Goal: Find specific page/section: Find specific page/section

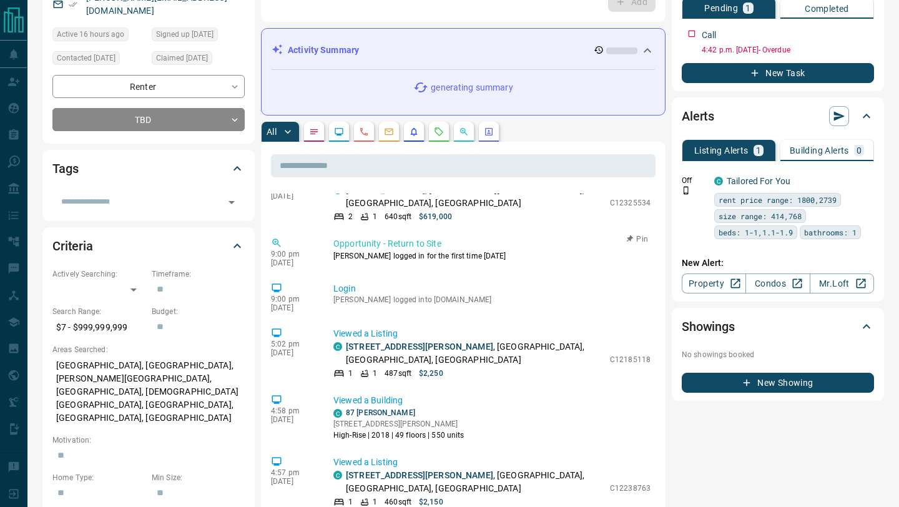
scroll to position [541, 0]
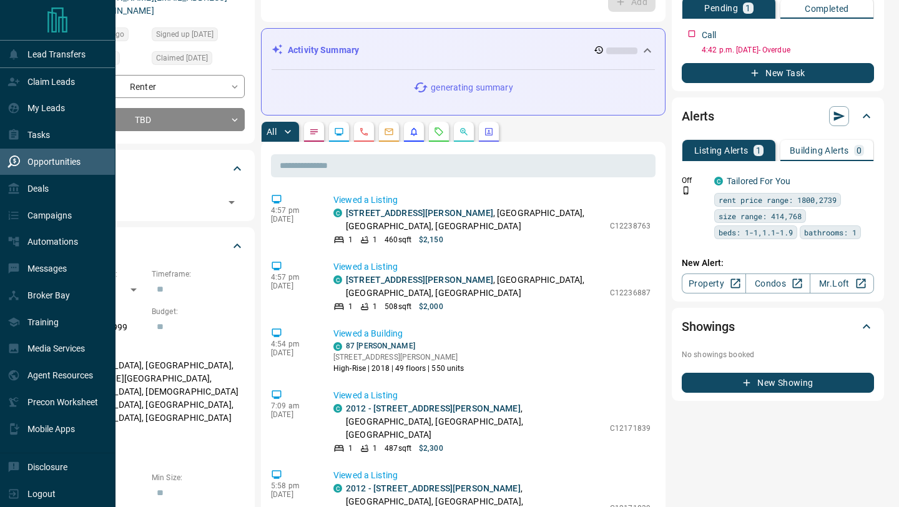
click at [7, 155] on div "Opportunities" at bounding box center [43, 162] width 73 height 21
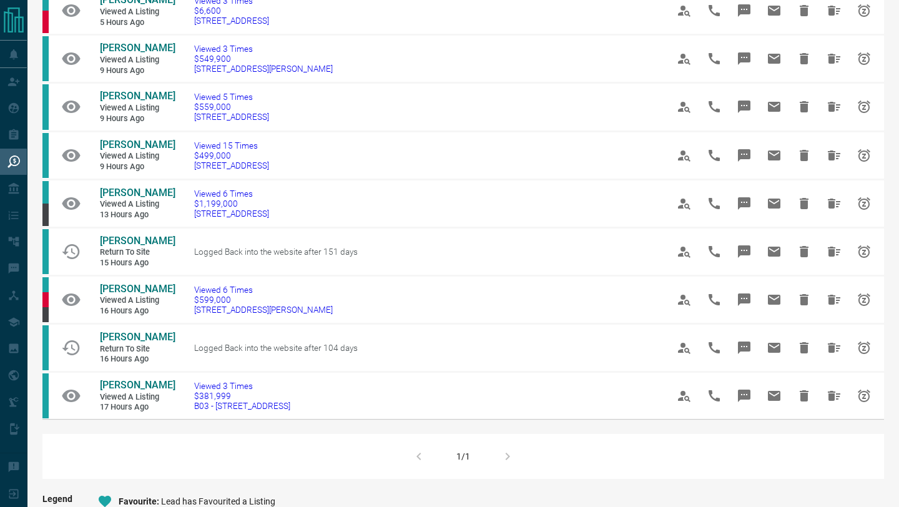
scroll to position [501, 0]
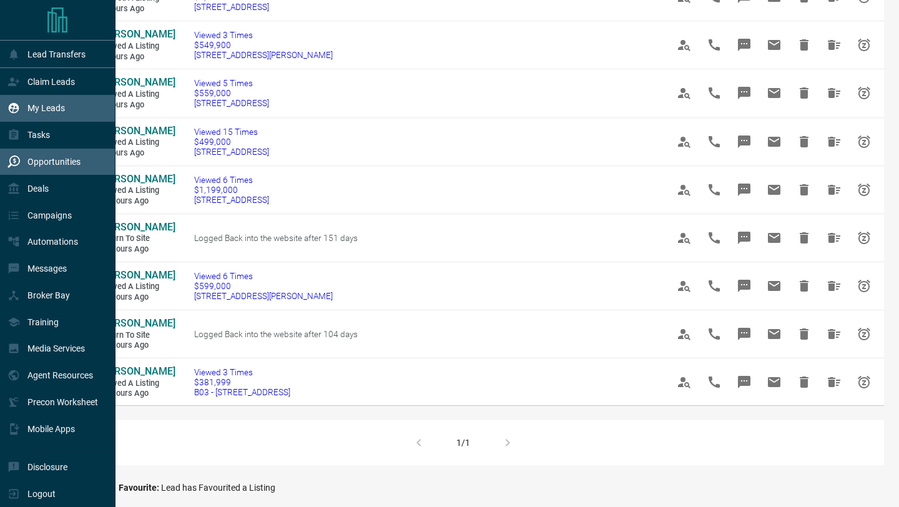
click at [15, 106] on icon at bounding box center [14, 108] width 11 height 11
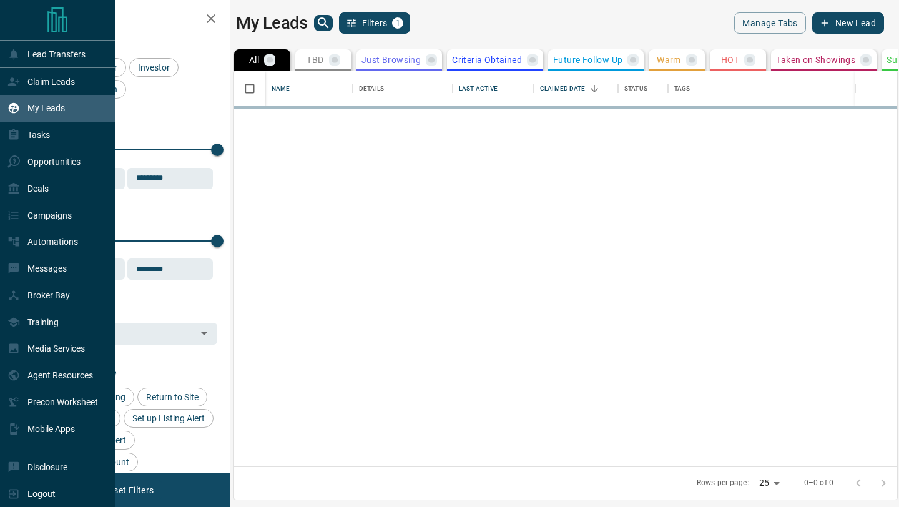
scroll to position [395, 663]
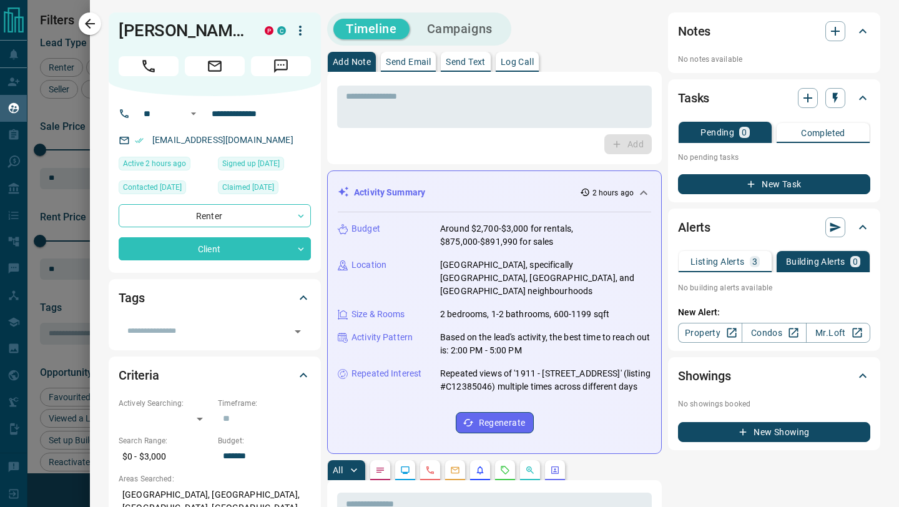
scroll to position [762, 0]
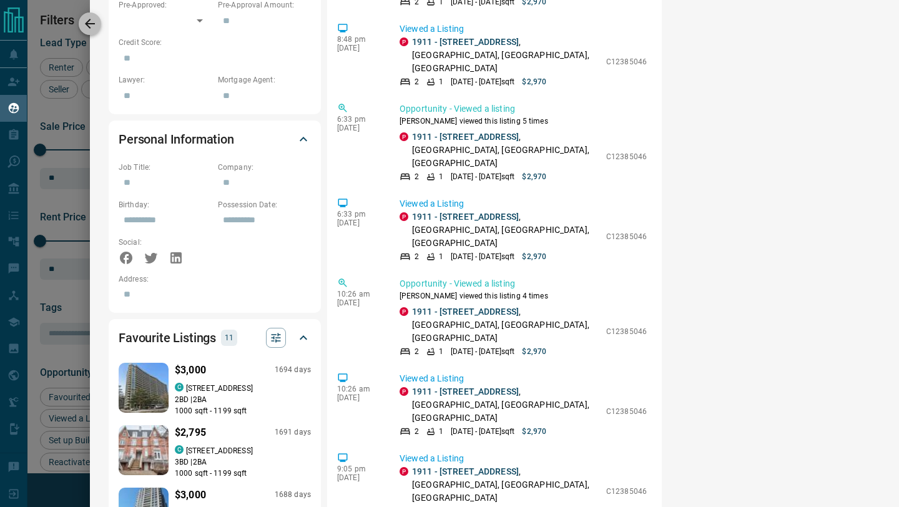
click at [87, 26] on icon "button" at bounding box center [89, 23] width 15 height 15
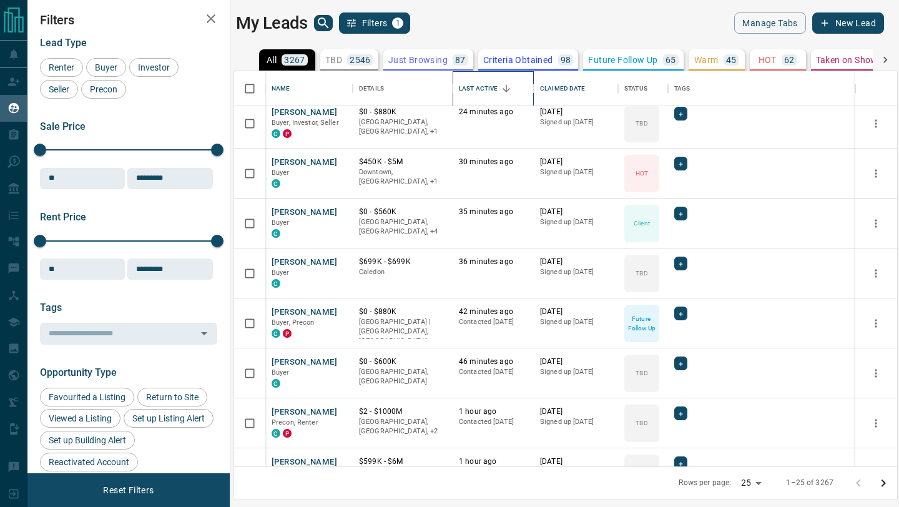
click at [481, 79] on div "Last Active" at bounding box center [478, 88] width 39 height 35
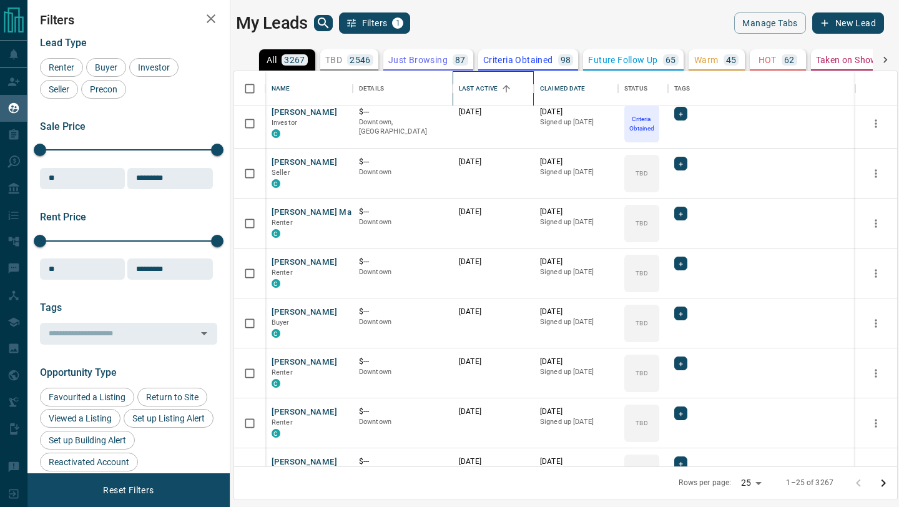
scroll to position [0, 0]
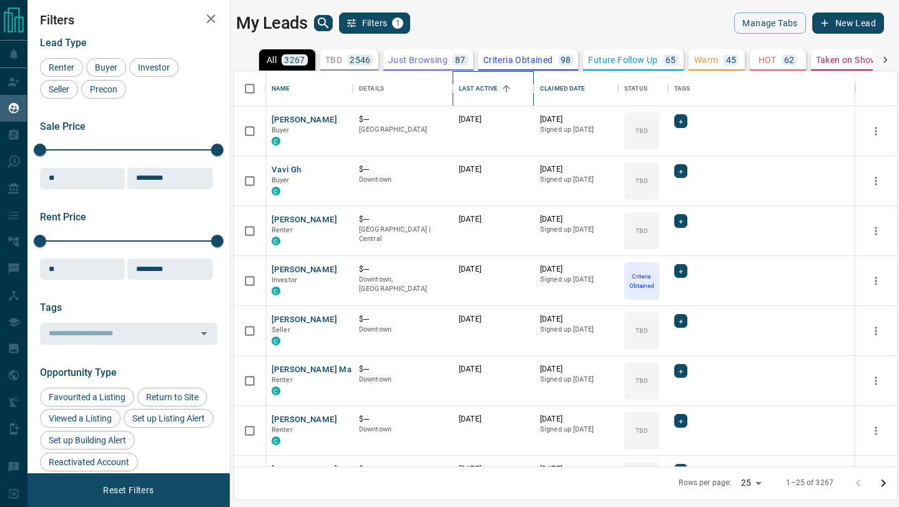
click at [471, 87] on div "Last Active" at bounding box center [478, 88] width 39 height 35
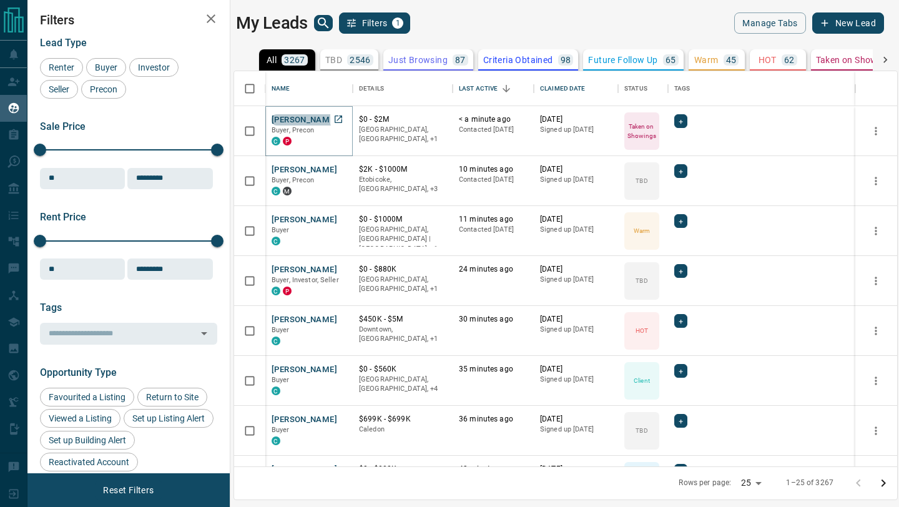
click at [310, 122] on button "Krunal Doshi" at bounding box center [305, 120] width 66 height 12
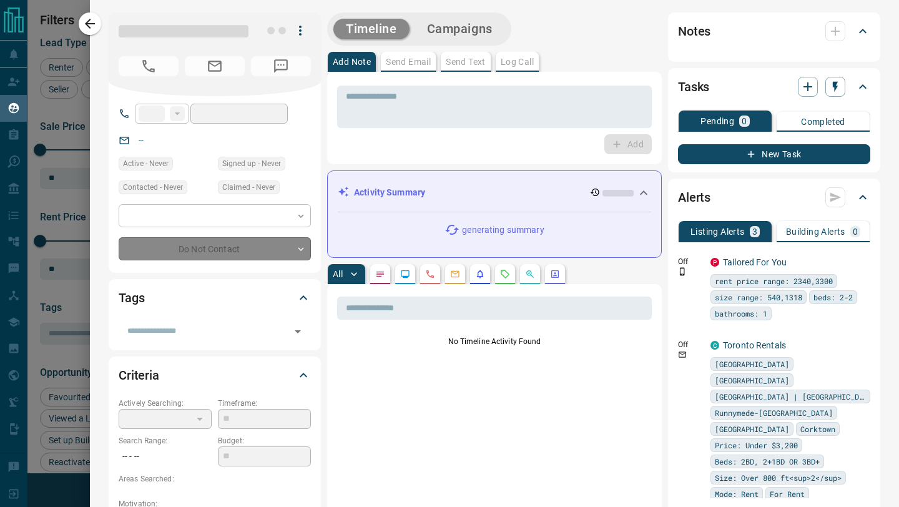
type input "**"
type input "**********"
type input "*"
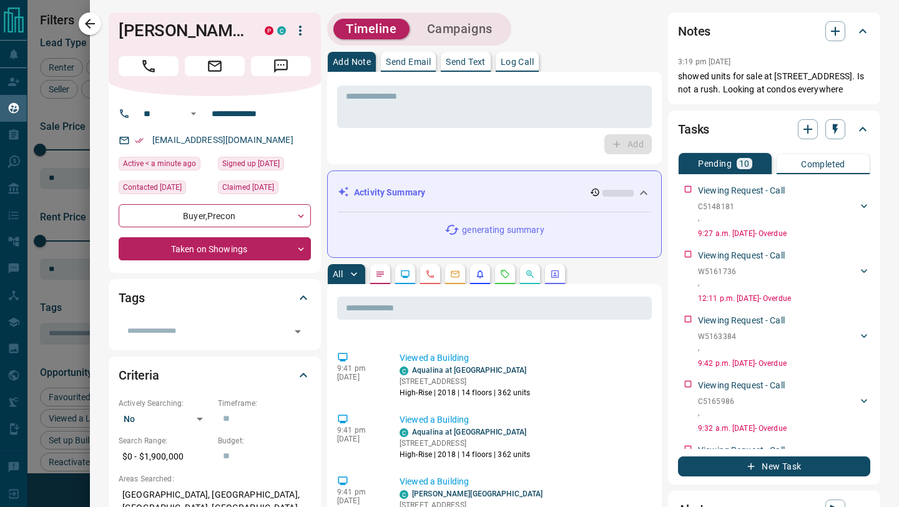
scroll to position [51, 0]
click at [453, 368] on link "Aqualina at Bayside" at bounding box center [469, 369] width 114 height 9
